Goal: Task Accomplishment & Management: Complete application form

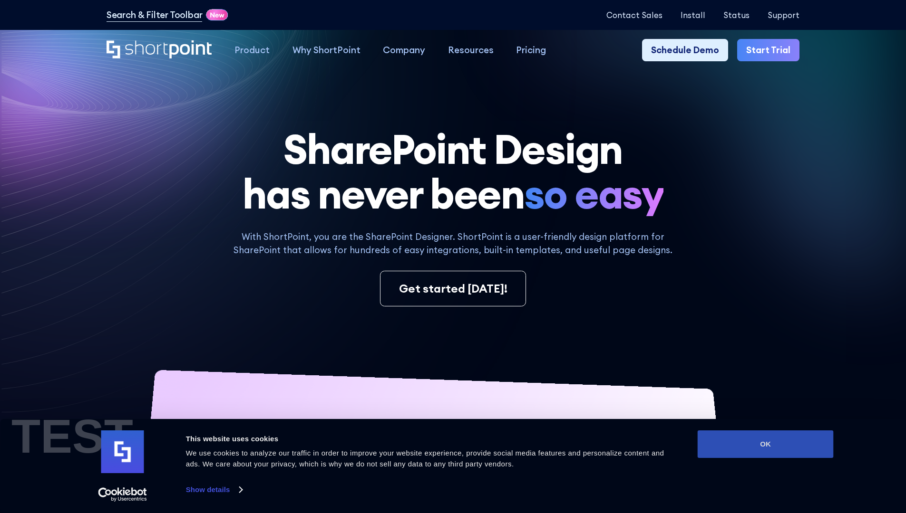
click at [765, 445] on button "OK" at bounding box center [765, 445] width 136 height 28
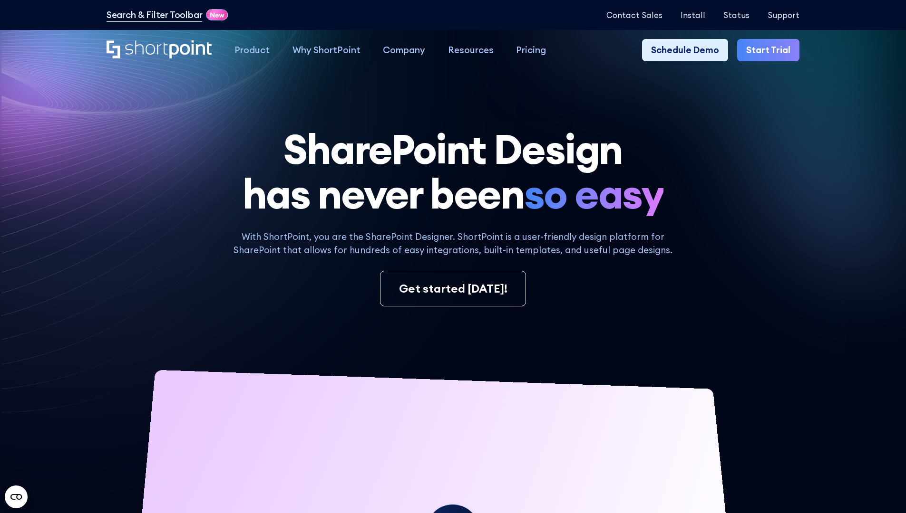
click at [771, 50] on link "Start Trial" at bounding box center [768, 50] width 62 height 23
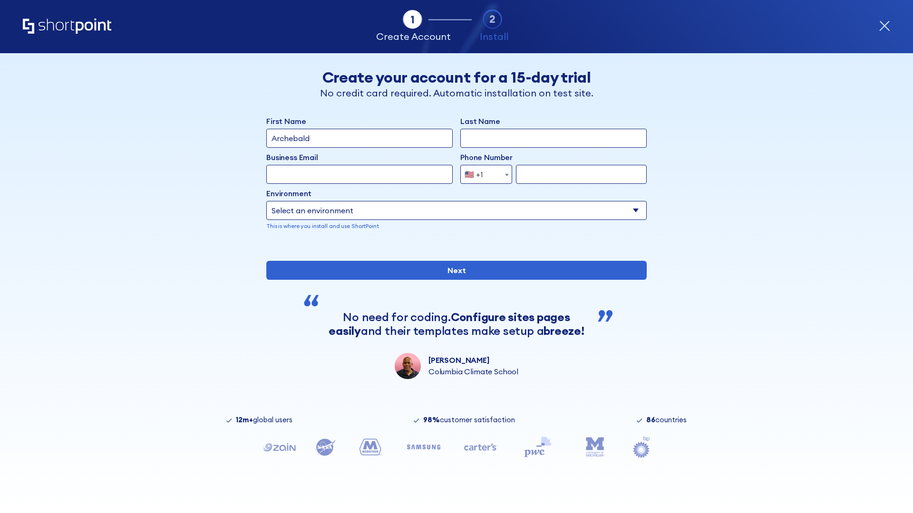
type input "Archebald"
type input "Berkuskv"
type input "2125556789"
select select "Microsoft 365"
type input "2125556789"
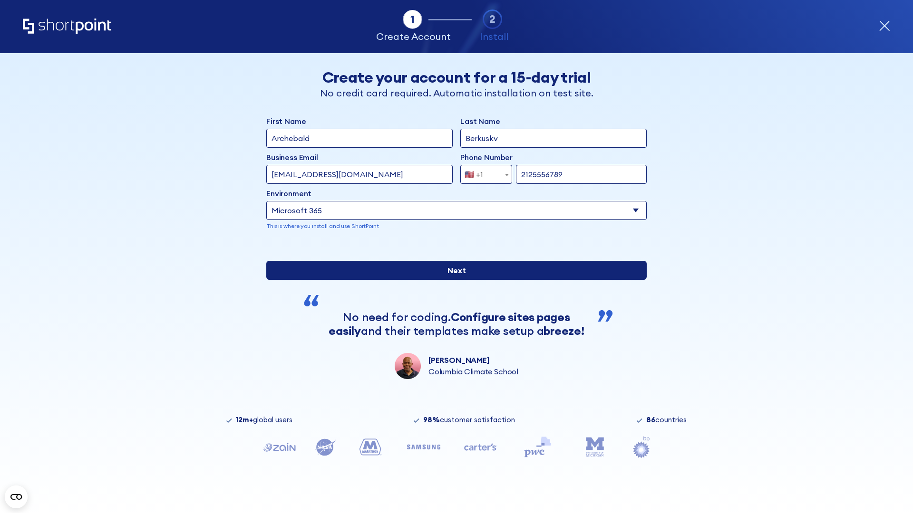
click at [453, 280] on input "Next" at bounding box center [456, 270] width 380 height 19
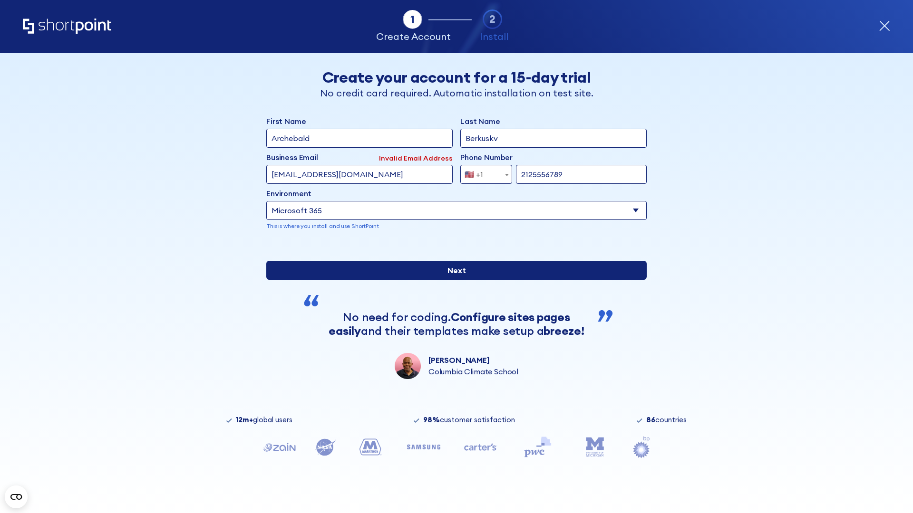
click at [453, 280] on input "Next" at bounding box center [456, 270] width 380 height 19
type input "test@shortpoint.com"
click at [453, 280] on input "Next" at bounding box center [456, 270] width 380 height 19
